Goal: Find contact information: Find contact information

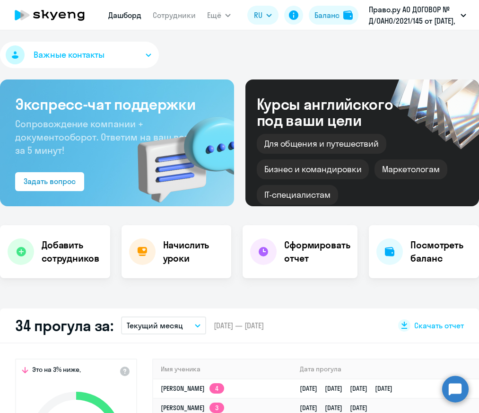
select select "30"
click at [262, 59] on div "Важные контакты" at bounding box center [239, 57] width 479 height 30
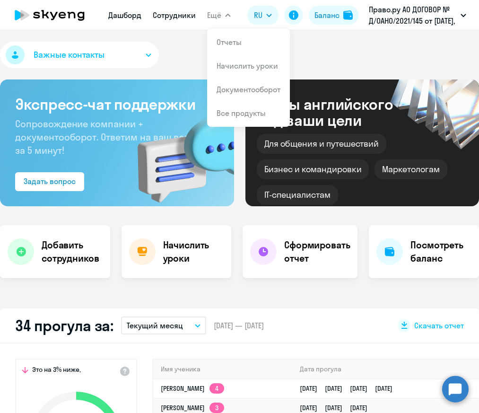
click at [168, 18] on link "Сотрудники" at bounding box center [174, 14] width 43 height 9
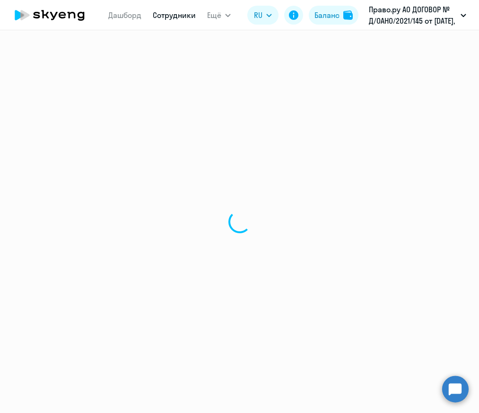
select select "30"
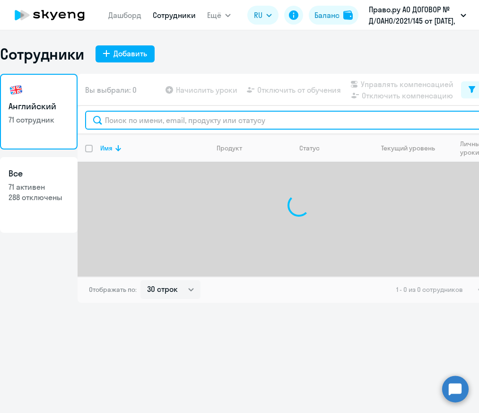
click at [153, 118] on input "text" at bounding box center [298, 120] width 427 height 19
type input "т"
